Goal: Transaction & Acquisition: Purchase product/service

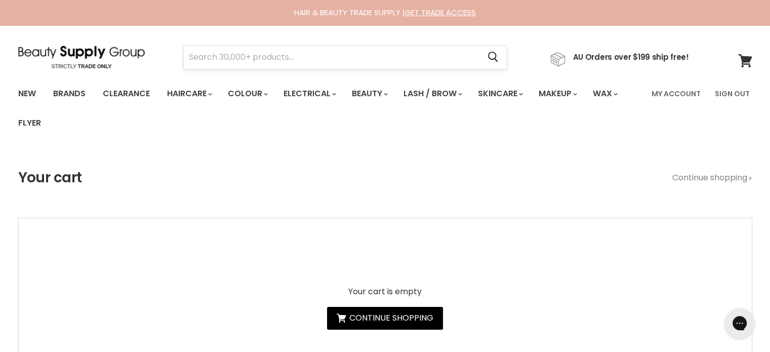
click at [241, 57] on input "Search" at bounding box center [332, 57] width 296 height 23
paste input "Davroe Smooth"
type input "Davroe Smooth"
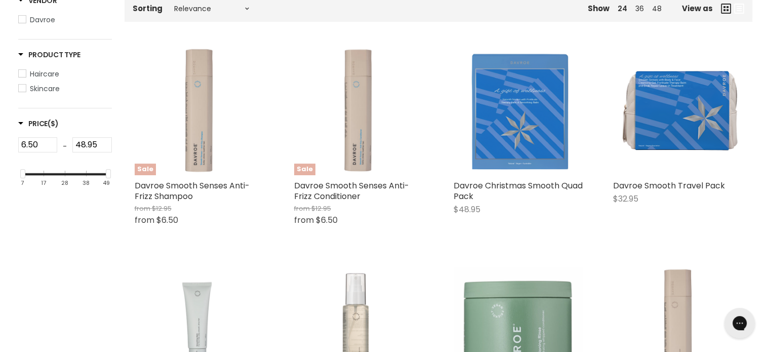
scroll to position [203, 0]
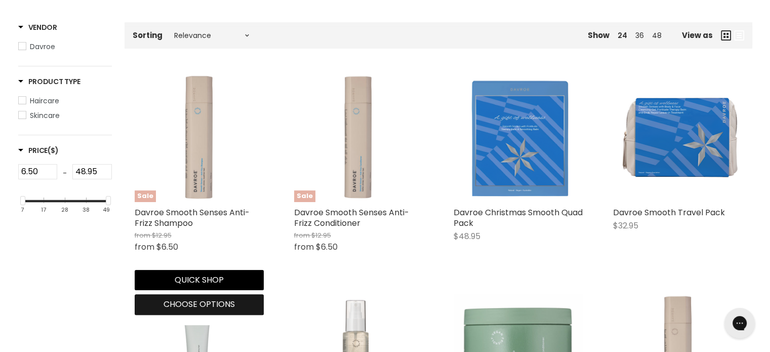
click at [181, 305] on span "Choose options" at bounding box center [199, 304] width 71 height 12
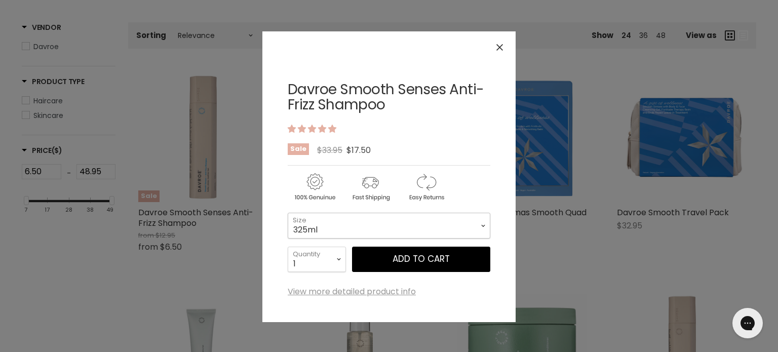
click at [318, 232] on select "325ml 100ml 1 Litre" at bounding box center [389, 225] width 203 height 25
click at [288, 213] on select "325ml 100ml 1 Litre" at bounding box center [389, 225] width 203 height 25
select select "1 Litre"
click at [500, 47] on icon "Close" at bounding box center [499, 47] width 7 height 7
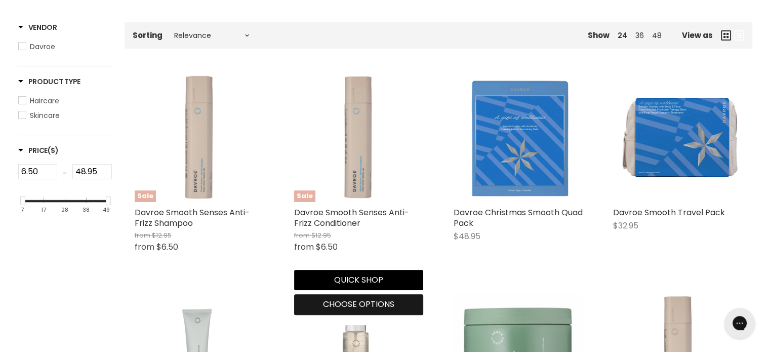
click at [371, 300] on span "Choose options" at bounding box center [358, 304] width 71 height 12
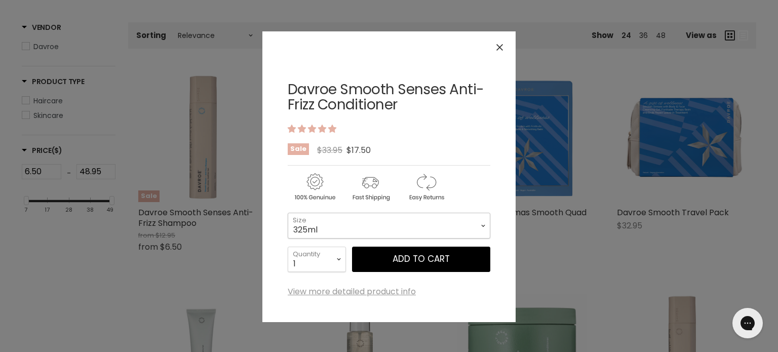
click at [386, 223] on select "325ml 100ml 1 Litre" at bounding box center [389, 225] width 203 height 25
click at [288, 213] on select "325ml 100ml 1 Litre" at bounding box center [389, 225] width 203 height 25
select select "1 Litre"
click at [500, 44] on icon "Close" at bounding box center [499, 47] width 7 height 7
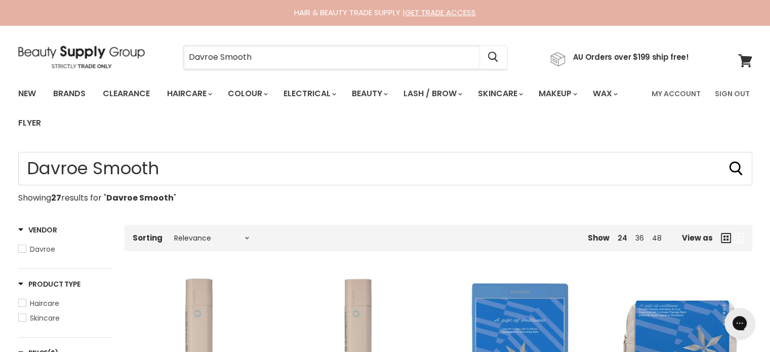
drag, startPoint x: 292, startPoint y: 60, endPoint x: 118, endPoint y: 59, distance: 173.7
click at [116, 60] on div "Davroe Smooth Cancel AU Orders over $199 ship free!" at bounding box center [353, 57] width 671 height 23
drag, startPoint x: 314, startPoint y: 42, endPoint x: 240, endPoint y: 55, distance: 75.0
paste input "Muk Interchangeable Hot Brush"
type input "Muk Interchangeable Hot Brush"
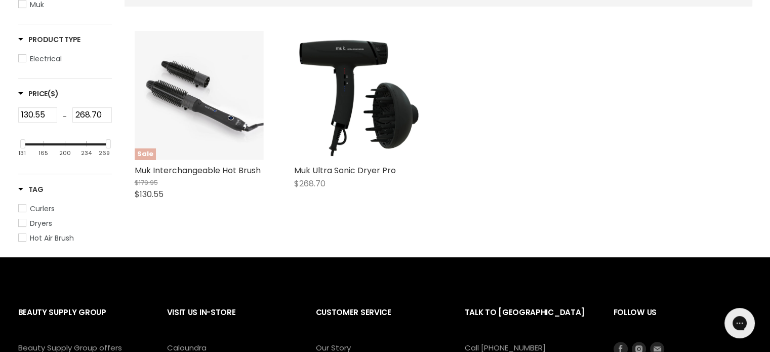
scroll to position [253, 0]
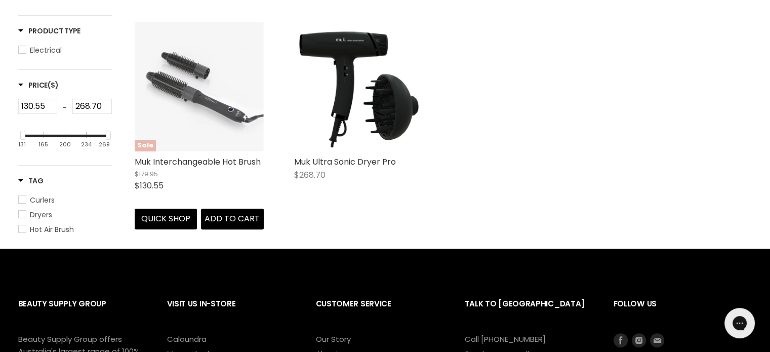
click at [225, 116] on img "Main content" at bounding box center [199, 86] width 129 height 129
